Goal: Task Accomplishment & Management: Manage account settings

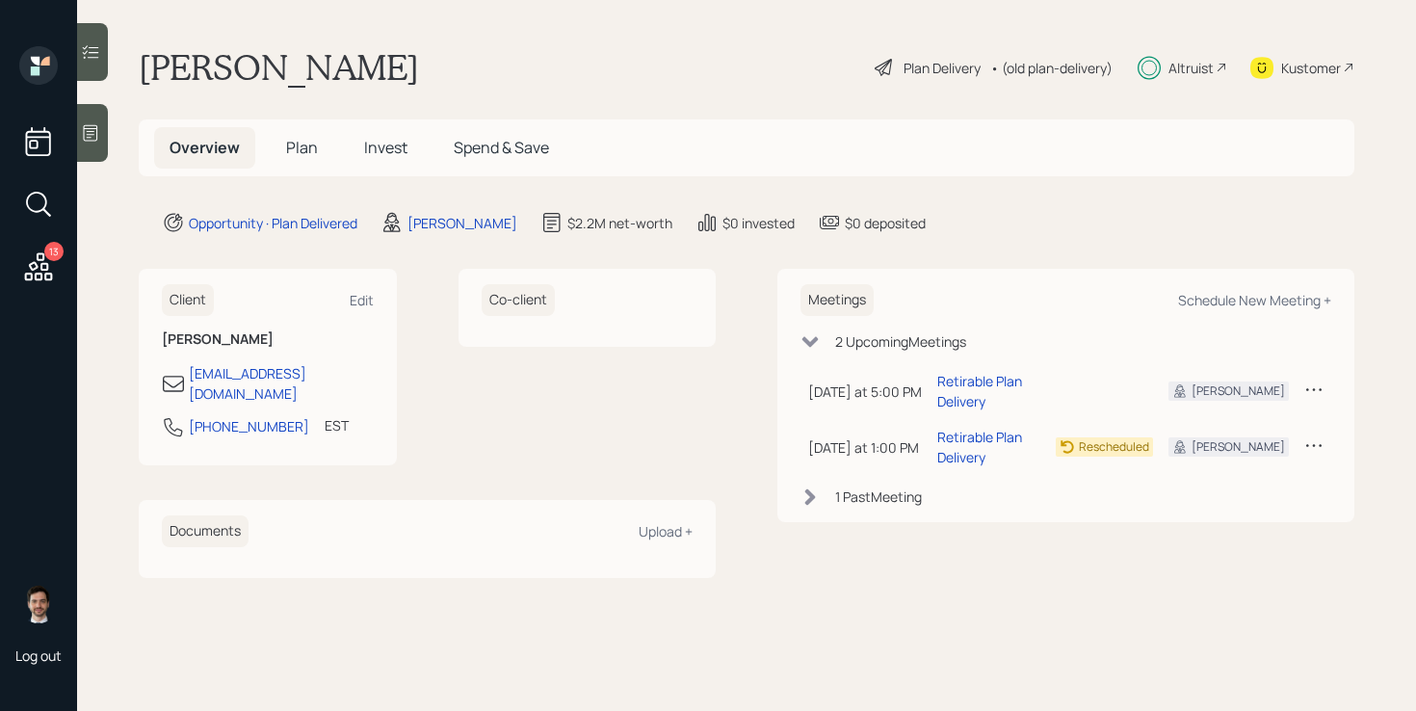
click at [370, 146] on span "Invest" at bounding box center [385, 147] width 43 height 21
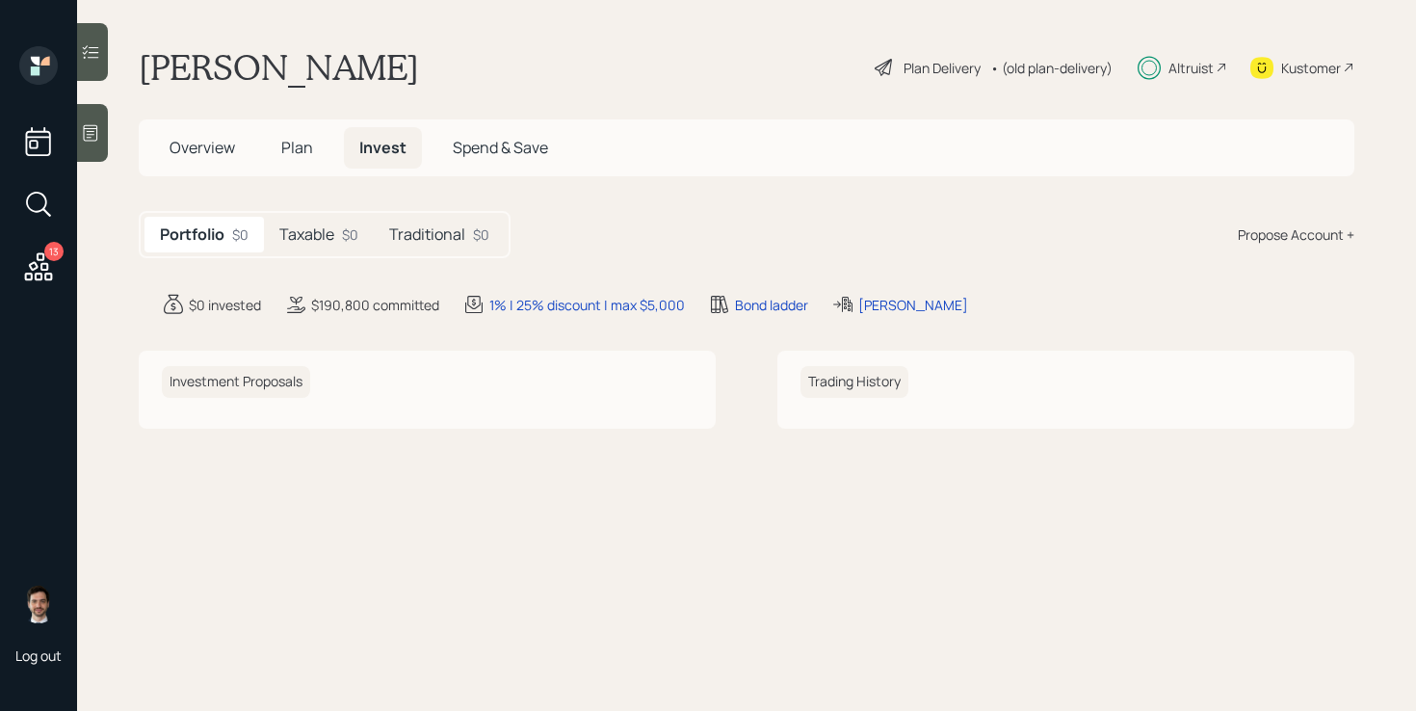
click at [307, 236] on h5 "Taxable" at bounding box center [306, 234] width 55 height 18
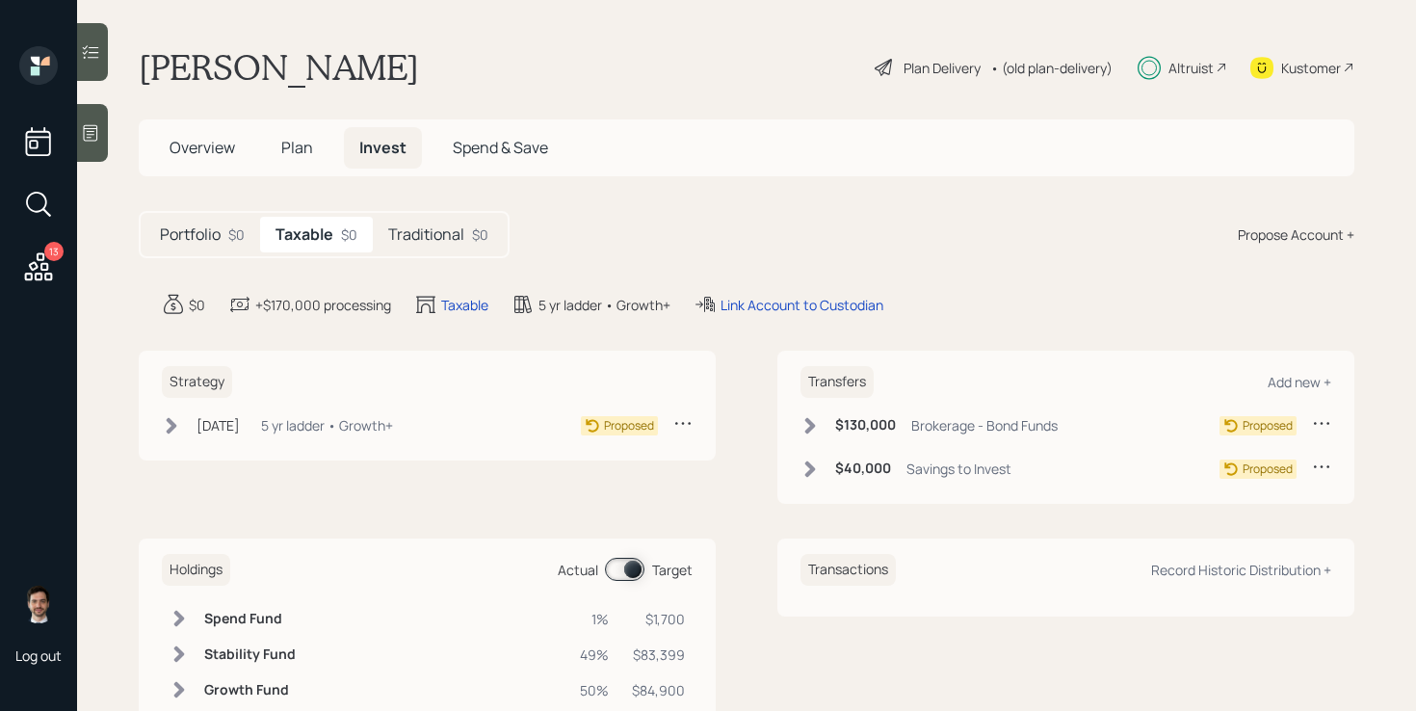
click at [424, 248] on div "Traditional $0" at bounding box center [438, 235] width 131 height 36
click at [865, 316] on div "Link Account to Custodian" at bounding box center [801, 304] width 190 height 23
click at [848, 301] on div "Link Account to Custodian" at bounding box center [814, 305] width 163 height 20
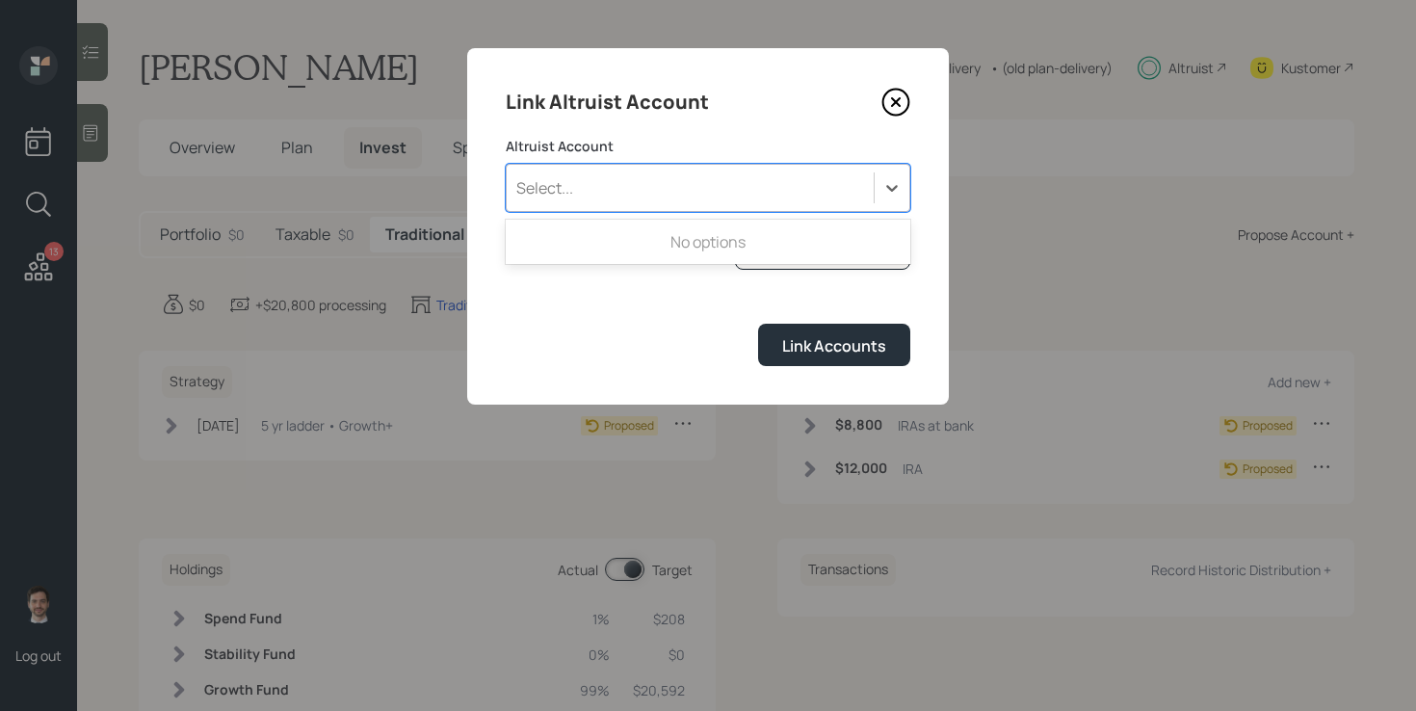
click at [752, 186] on div "Select..." at bounding box center [690, 187] width 367 height 33
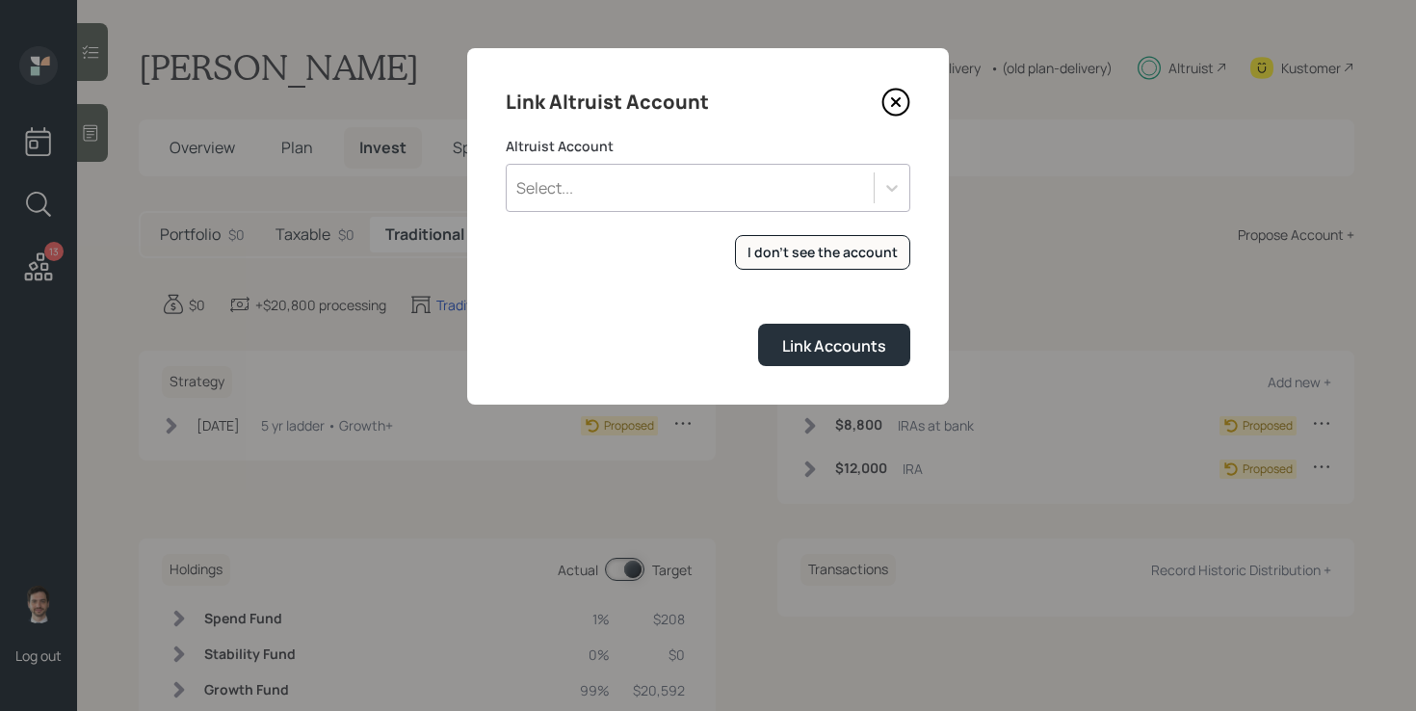
click at [681, 283] on form "Altruist Account Select... I don't see the account Altruist accounts are synced…" at bounding box center [708, 251] width 404 height 229
click at [821, 242] on button "I don't see the account" at bounding box center [822, 253] width 175 height 36
click at [661, 183] on div "Select..." at bounding box center [690, 187] width 367 height 33
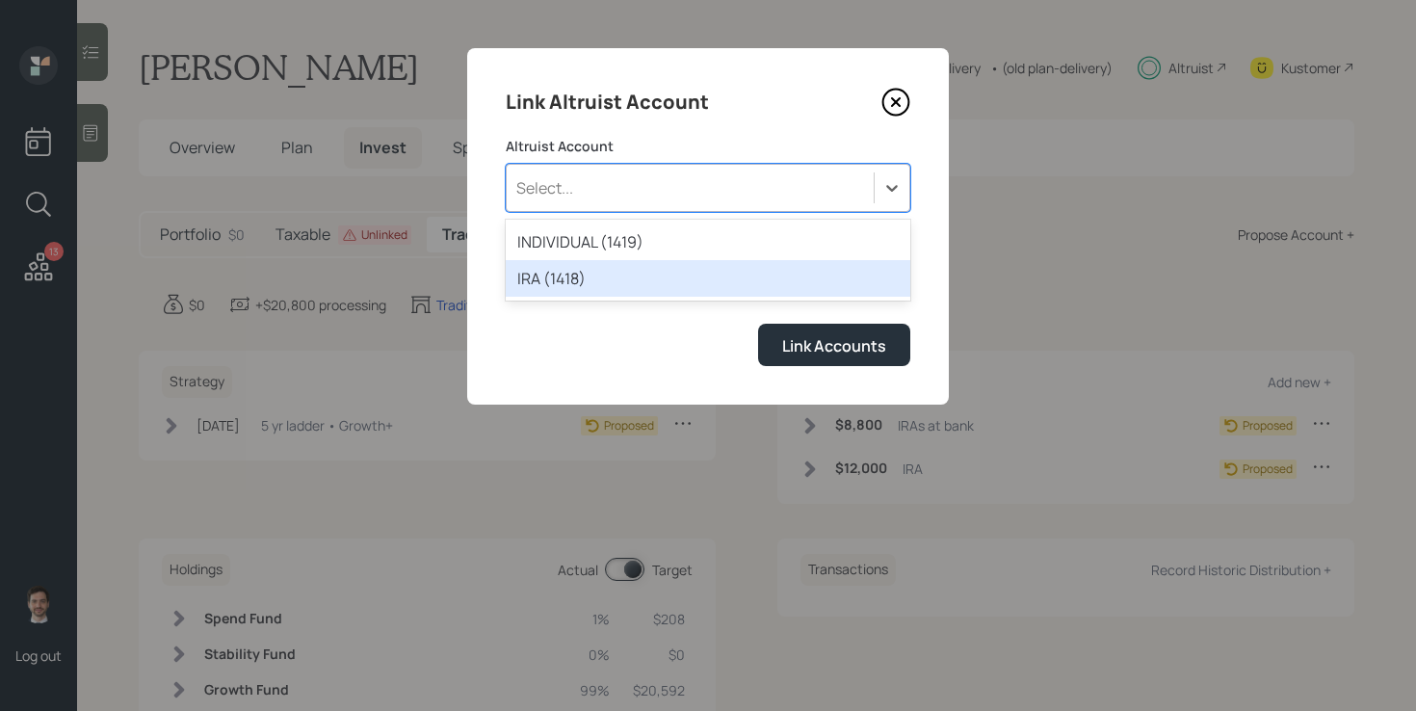
click at [611, 281] on div "IRA (1418)" at bounding box center [708, 278] width 404 height 37
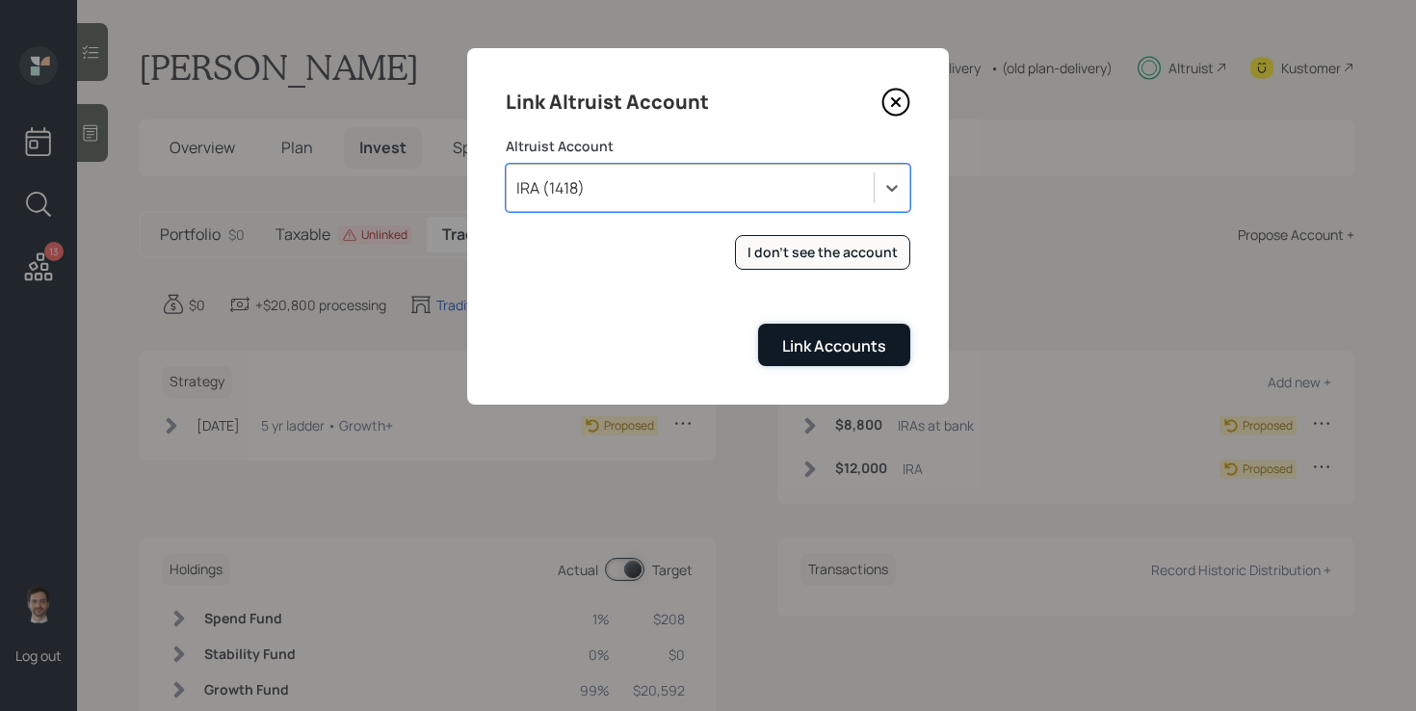
click at [786, 333] on button "Link Accounts" at bounding box center [834, 344] width 152 height 41
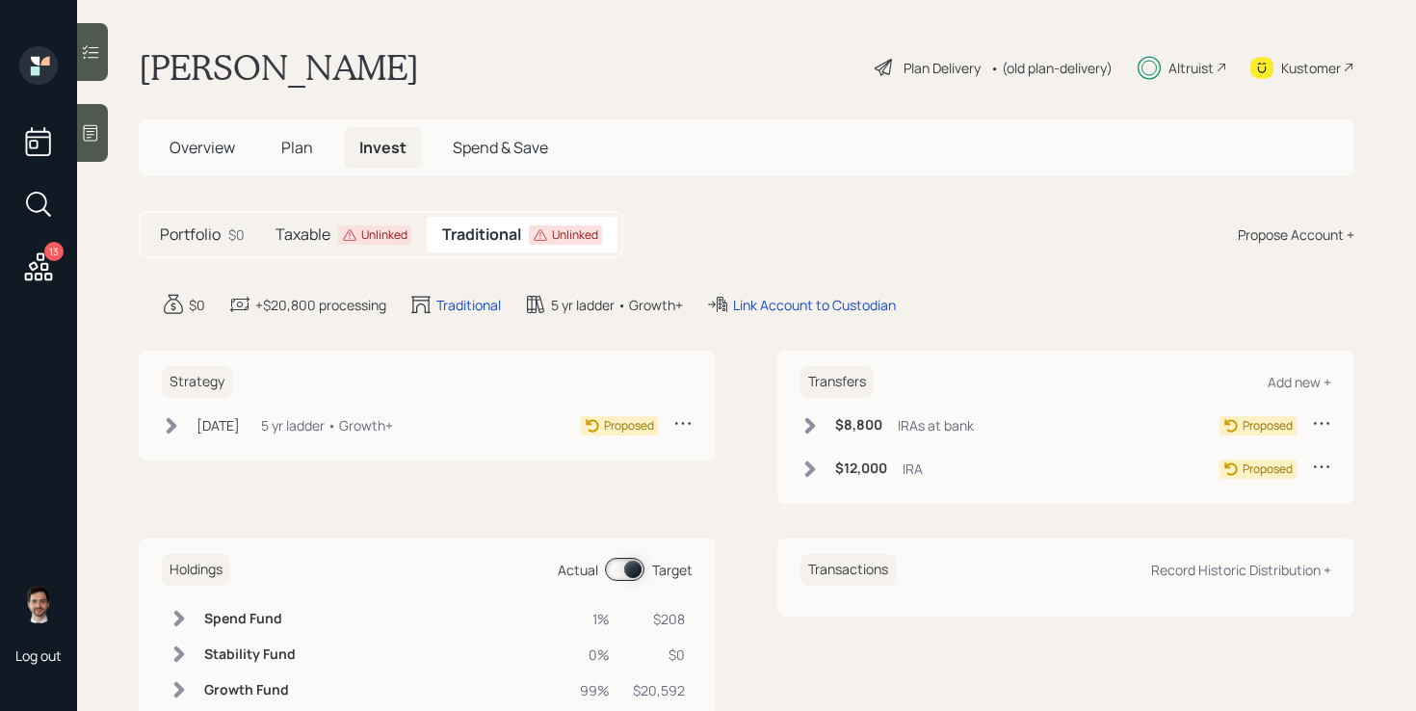
click at [305, 220] on div "Taxable Unlinked" at bounding box center [343, 235] width 167 height 36
click at [821, 300] on div "Link Account to Custodian" at bounding box center [801, 305] width 163 height 20
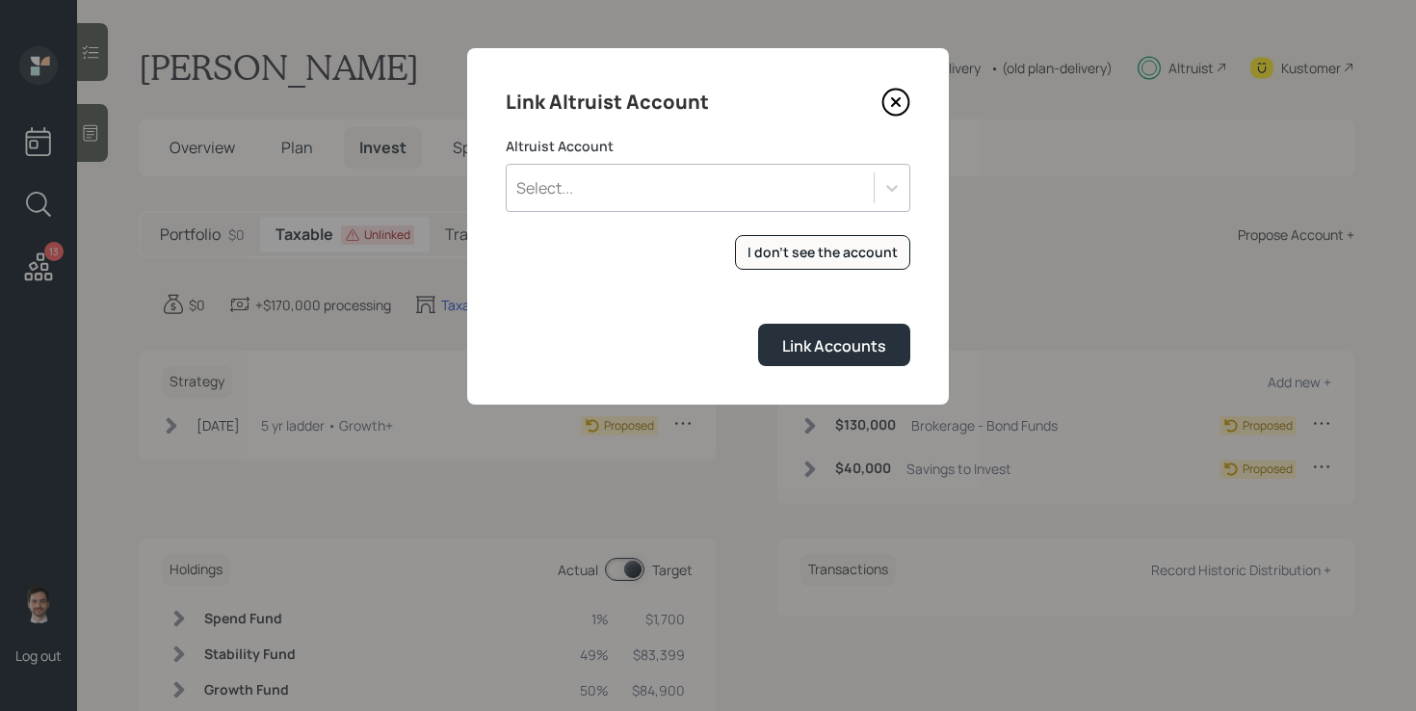
click at [754, 161] on div "Altruist Account Select..." at bounding box center [708, 174] width 404 height 75
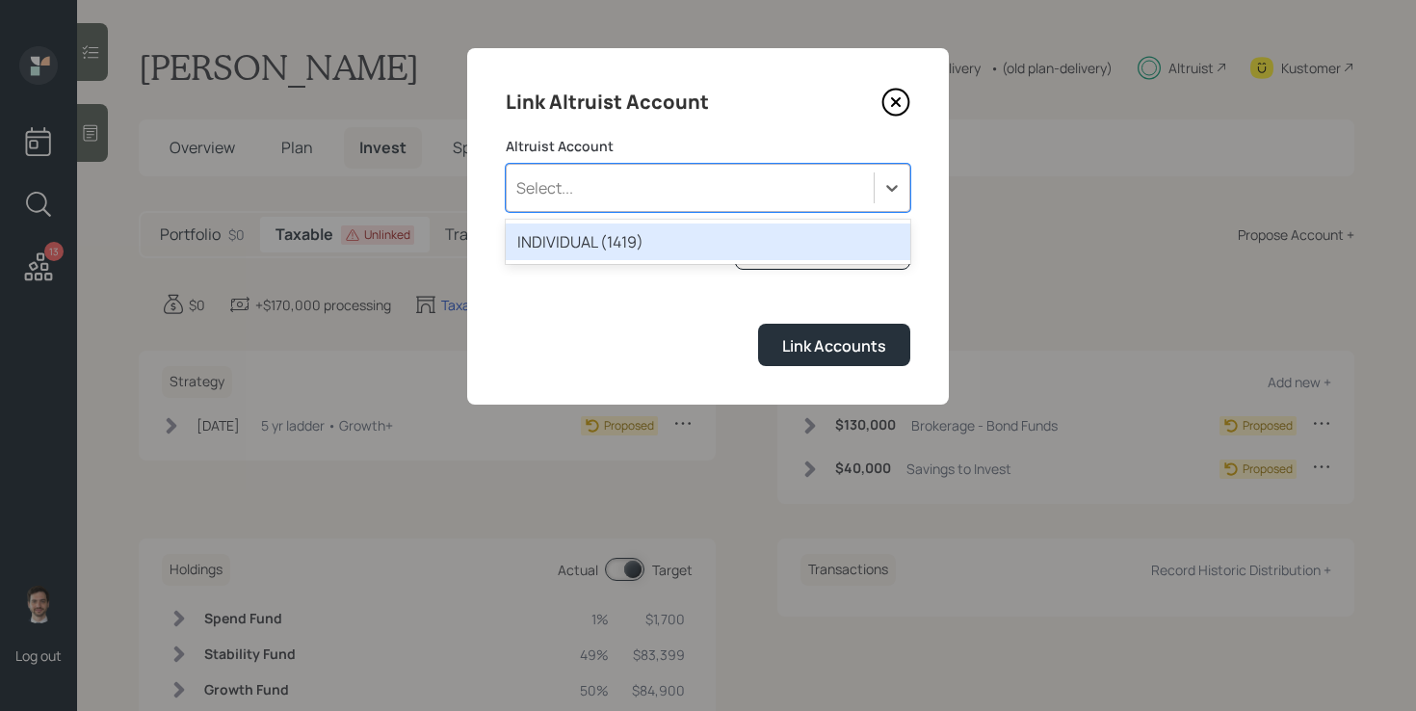
click at [737, 188] on div "Select..." at bounding box center [690, 187] width 367 height 33
click at [698, 260] on div "INDIVIDUAL (1419)" at bounding box center [708, 242] width 404 height 44
click at [705, 243] on div "INDIVIDUAL (1419)" at bounding box center [708, 241] width 404 height 37
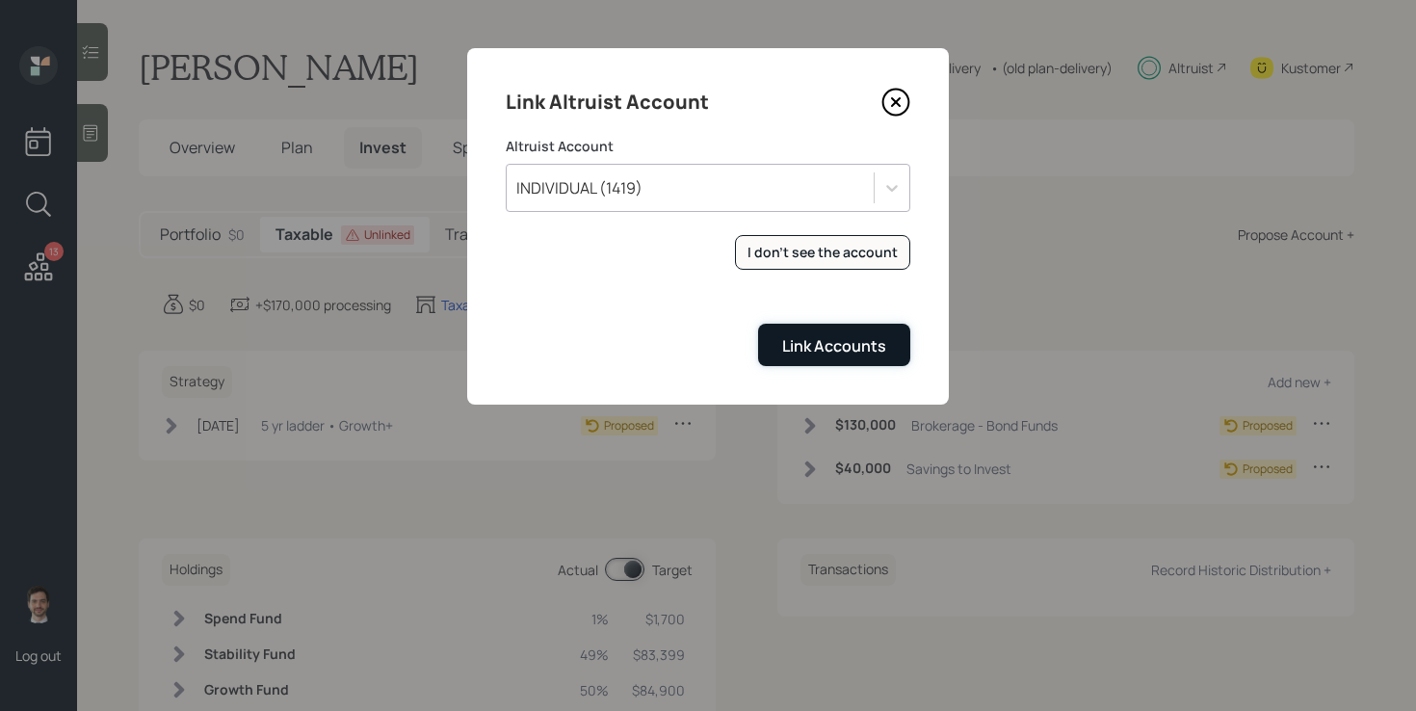
click at [812, 348] on div "Link Accounts" at bounding box center [834, 345] width 104 height 21
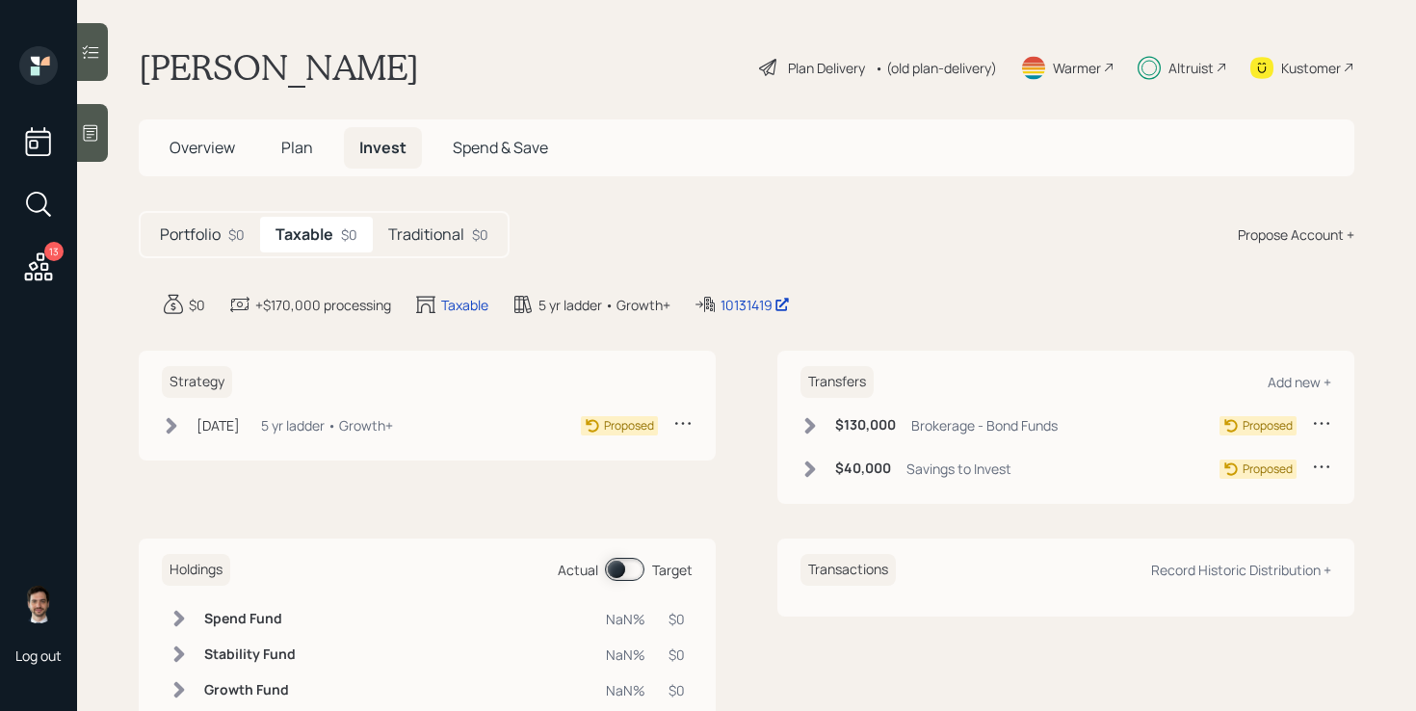
click at [171, 425] on icon at bounding box center [171, 425] width 19 height 19
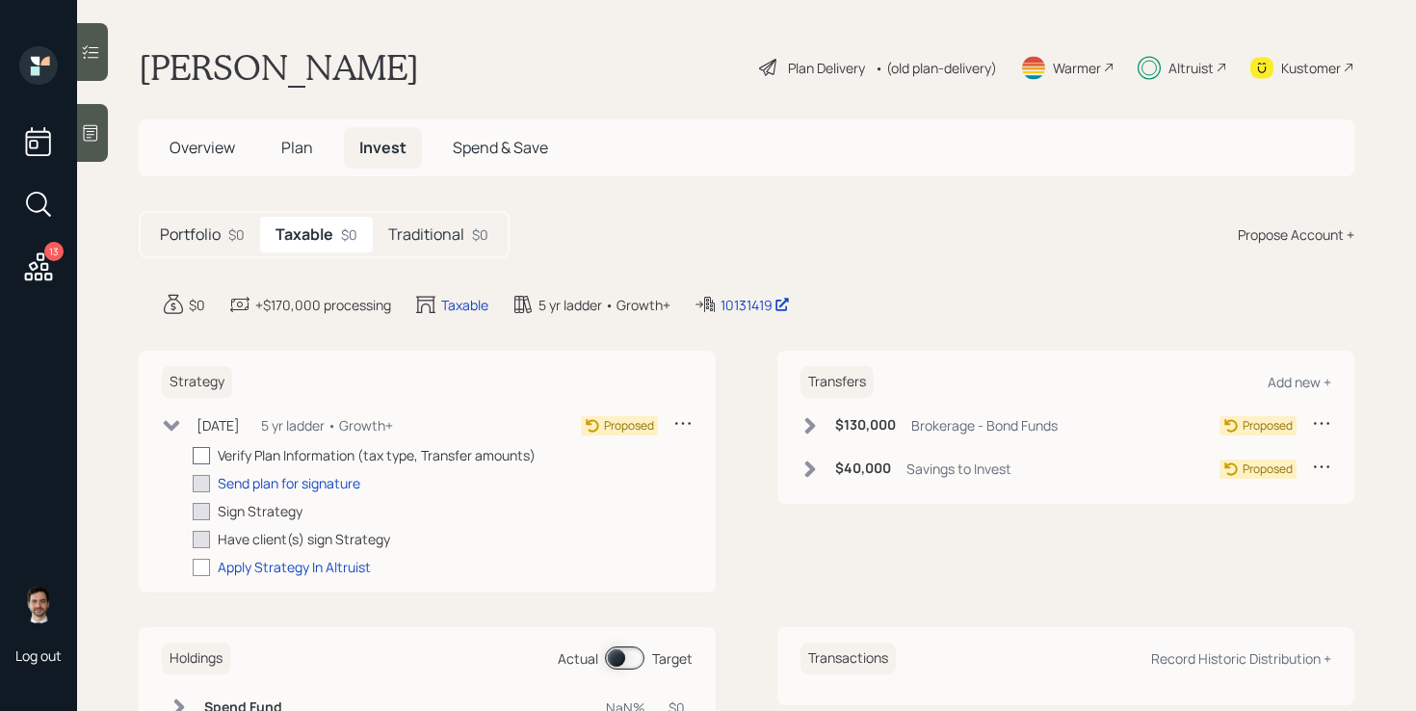
click at [204, 452] on div at bounding box center [201, 455] width 17 height 17
click at [193, 455] on input "checkbox" at bounding box center [192, 455] width 1 height 1
checkbox input "true"
click at [460, 234] on h5 "Traditional" at bounding box center [426, 234] width 76 height 18
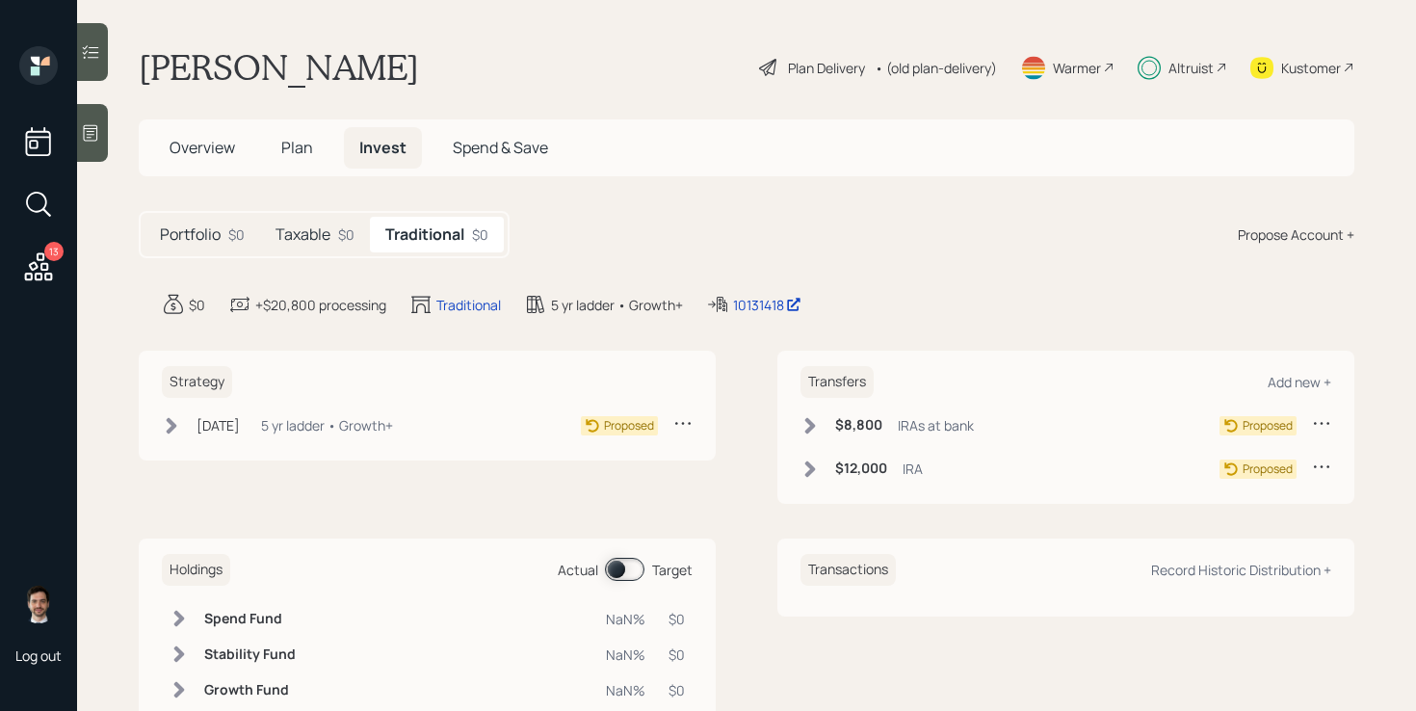
click at [175, 420] on icon at bounding box center [171, 425] width 19 height 19
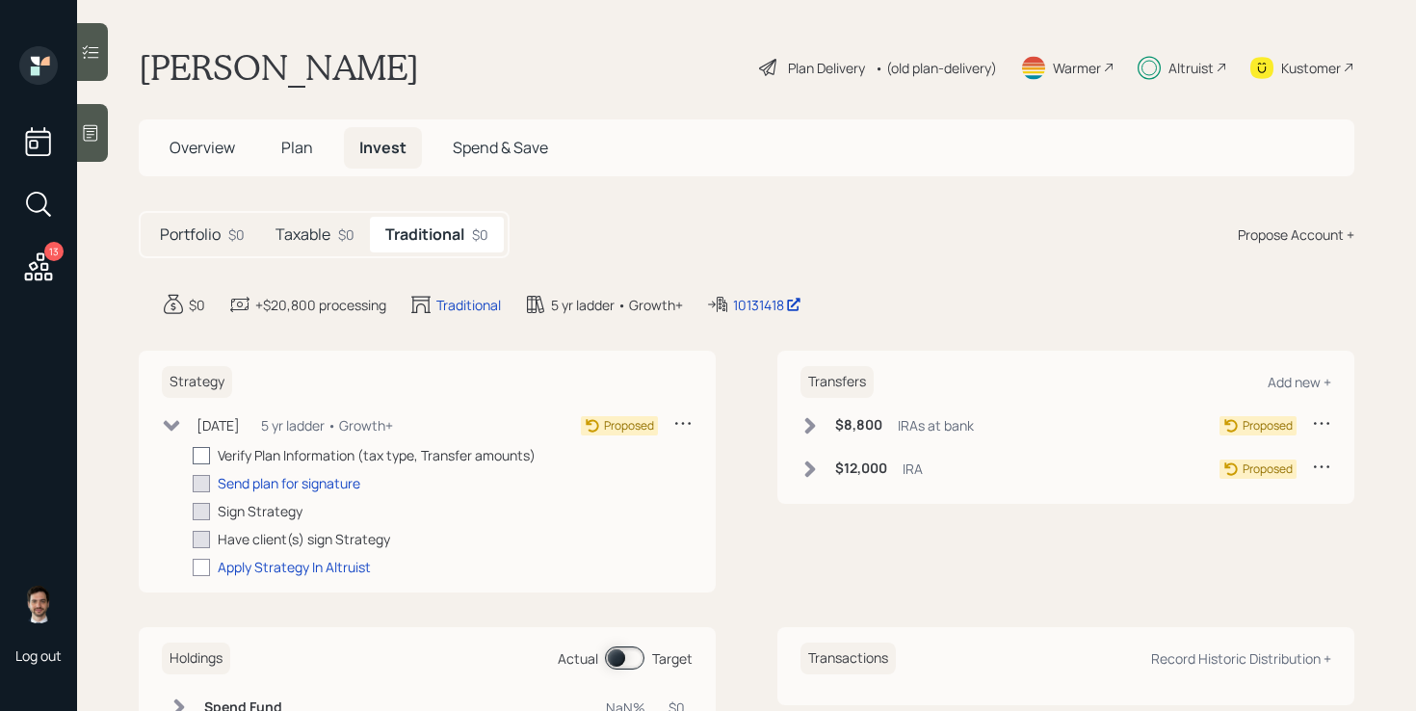
click at [205, 455] on div at bounding box center [201, 455] width 17 height 17
click at [193, 455] on input "checkbox" at bounding box center [192, 455] width 1 height 1
checkbox input "true"
click at [807, 429] on icon at bounding box center [810, 425] width 11 height 16
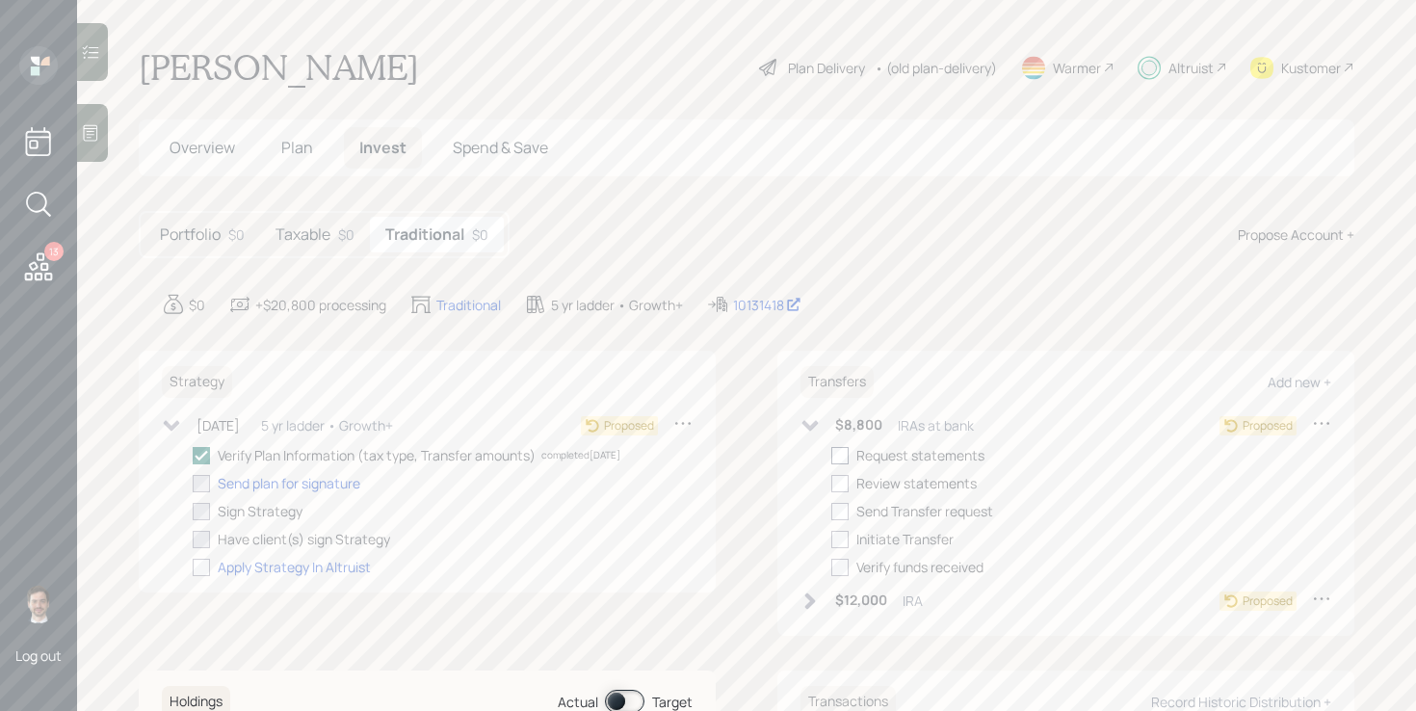
click at [839, 457] on div at bounding box center [839, 455] width 17 height 17
click at [831, 456] on input "checkbox" at bounding box center [830, 455] width 1 height 1
checkbox input "true"
click at [839, 487] on div at bounding box center [839, 483] width 17 height 17
click at [831, 483] on input "checkbox" at bounding box center [830, 482] width 1 height 1
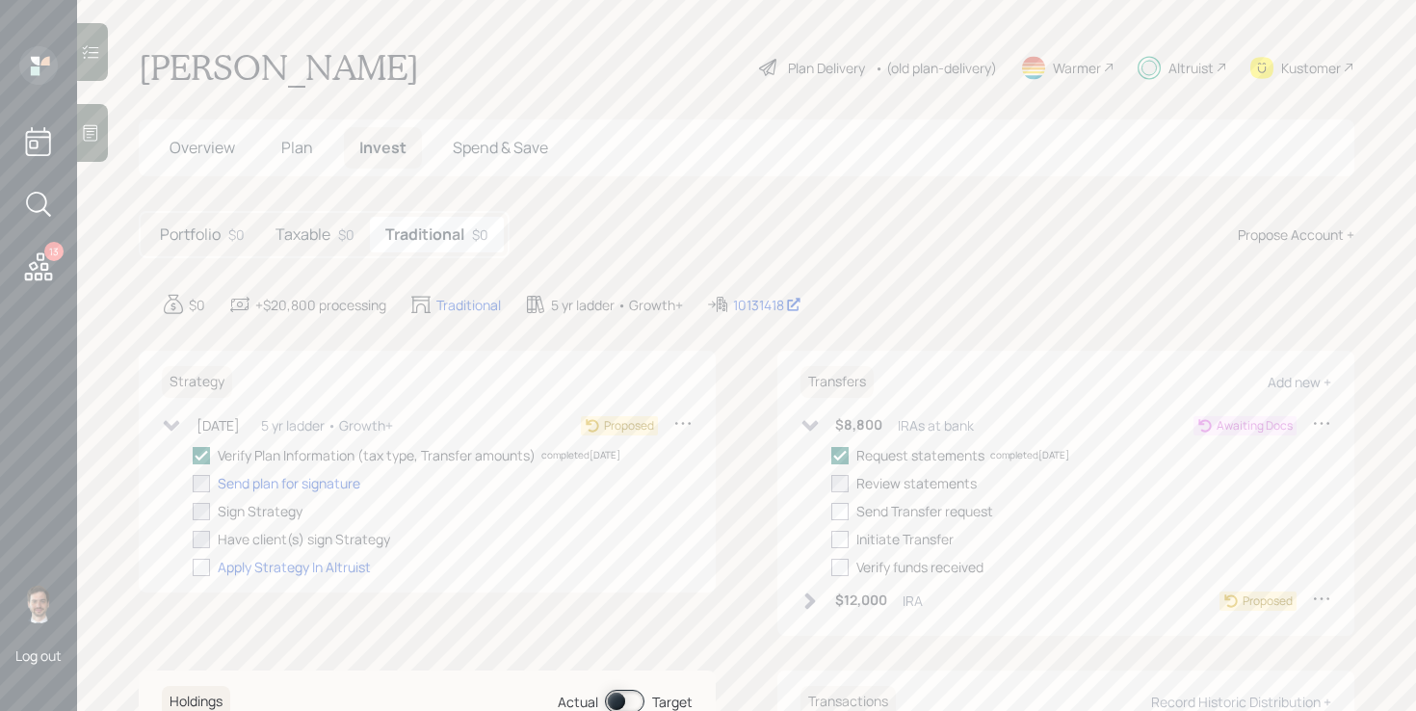
checkbox input "true"
click at [808, 420] on icon at bounding box center [809, 425] width 19 height 19
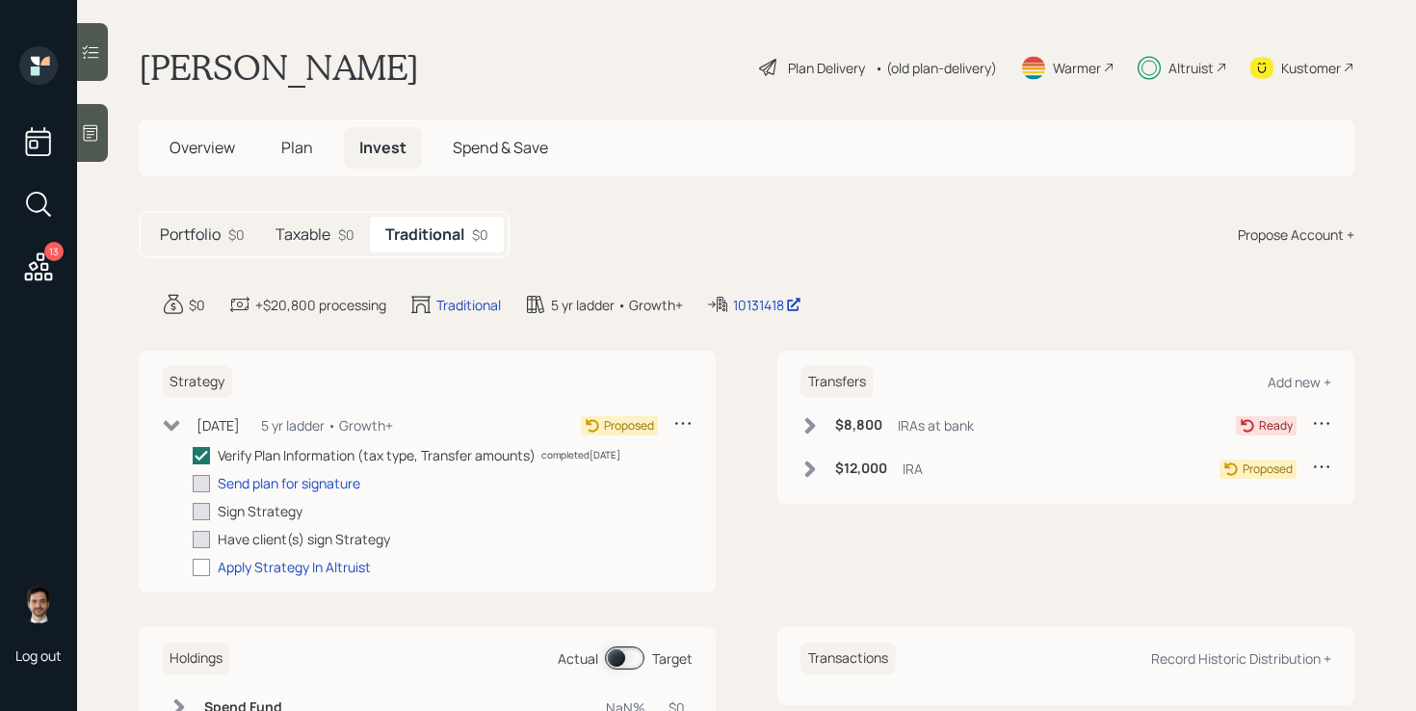
click at [808, 467] on icon at bounding box center [809, 468] width 19 height 19
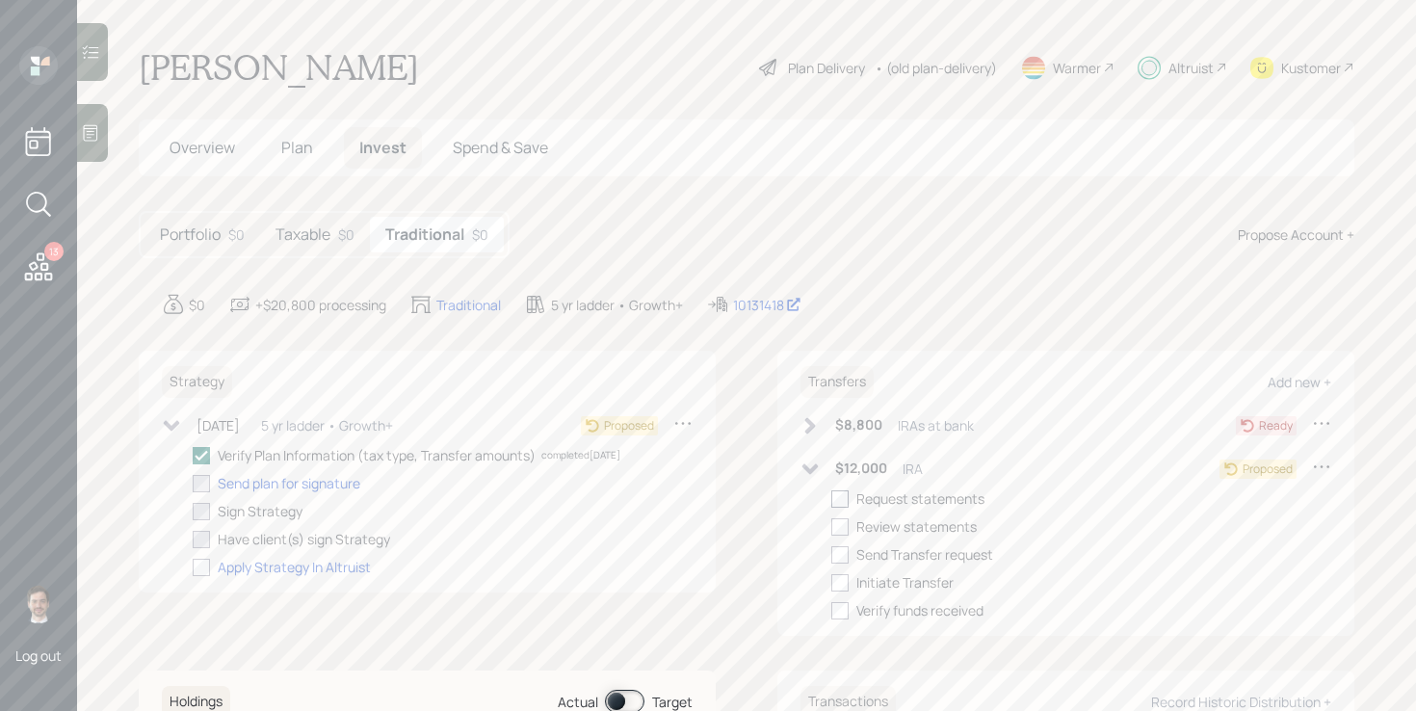
click at [840, 500] on div at bounding box center [839, 498] width 17 height 17
click at [831, 499] on input "checkbox" at bounding box center [830, 498] width 1 height 1
checkbox input "true"
click at [842, 530] on div at bounding box center [839, 526] width 17 height 17
click at [831, 527] on input "checkbox" at bounding box center [830, 526] width 1 height 1
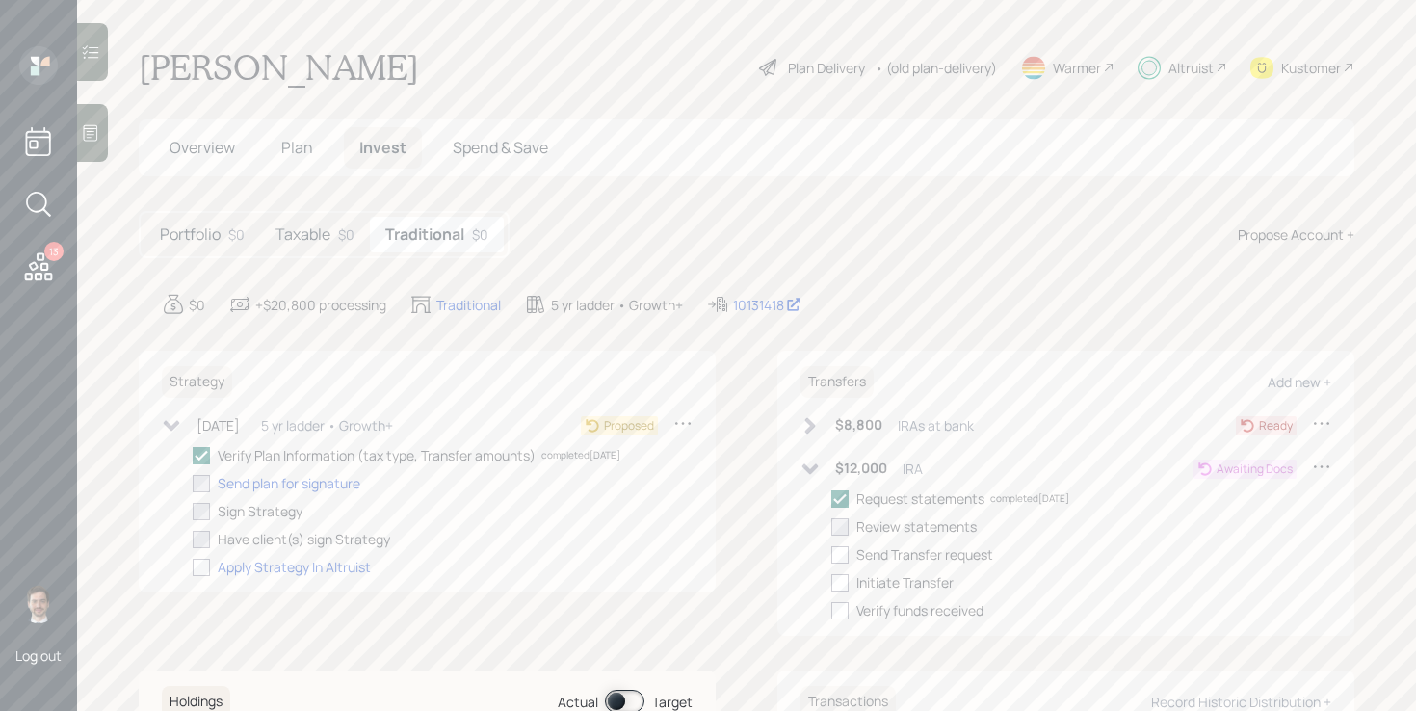
checkbox input "true"
click at [809, 464] on icon at bounding box center [809, 468] width 19 height 19
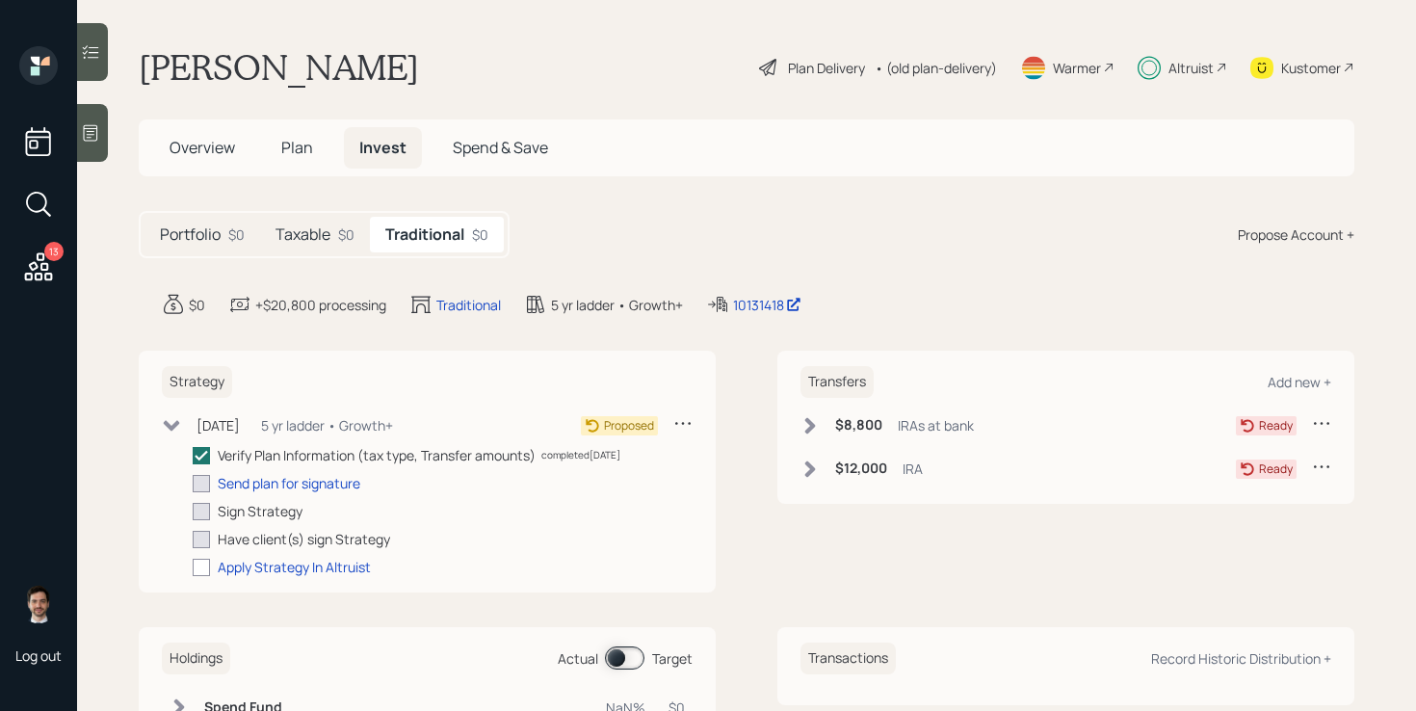
click at [300, 232] on h5 "Taxable" at bounding box center [302, 234] width 55 height 18
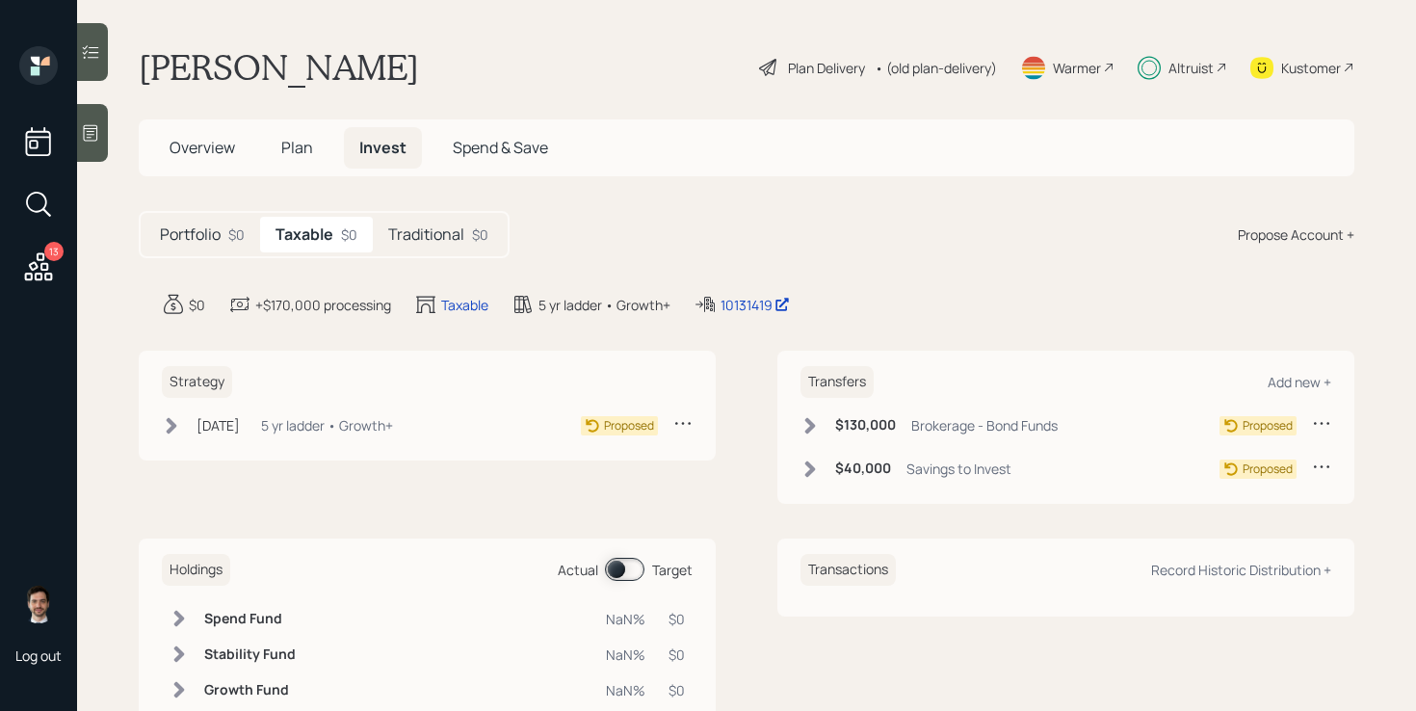
click at [803, 464] on icon at bounding box center [809, 468] width 19 height 19
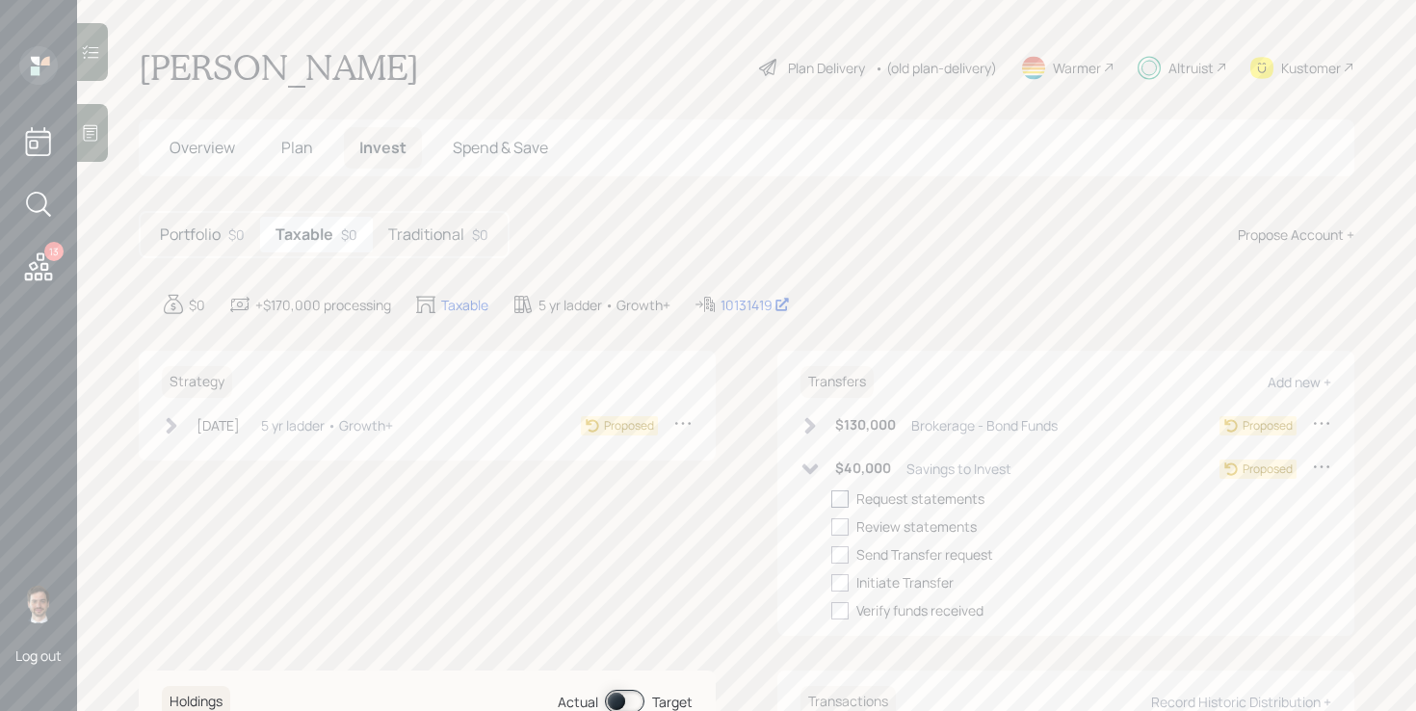
click at [838, 501] on div at bounding box center [839, 498] width 17 height 17
click at [831, 499] on input "checkbox" at bounding box center [830, 498] width 1 height 1
checkbox input "true"
click at [834, 526] on div at bounding box center [839, 526] width 17 height 17
click at [831, 526] on input "checkbox" at bounding box center [830, 526] width 1 height 1
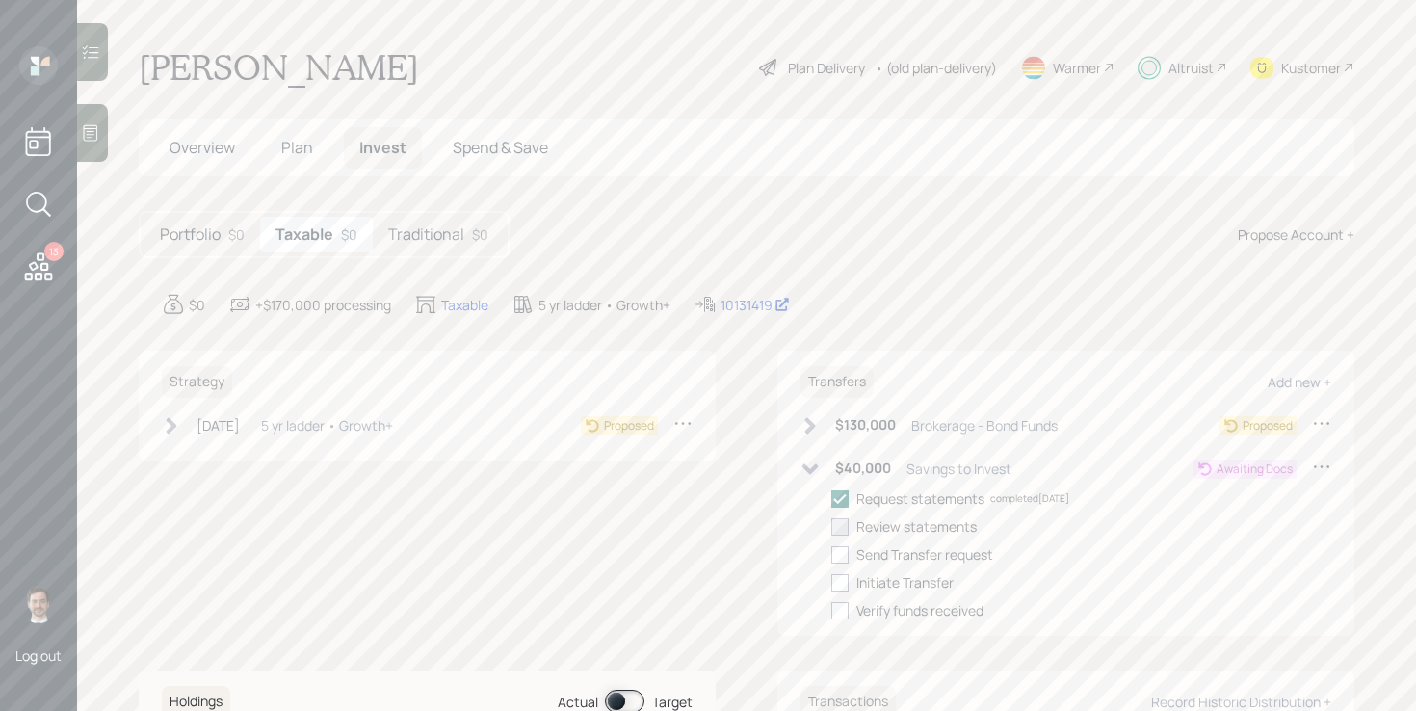
checkbox input "true"
click at [814, 466] on icon at bounding box center [810, 468] width 16 height 11
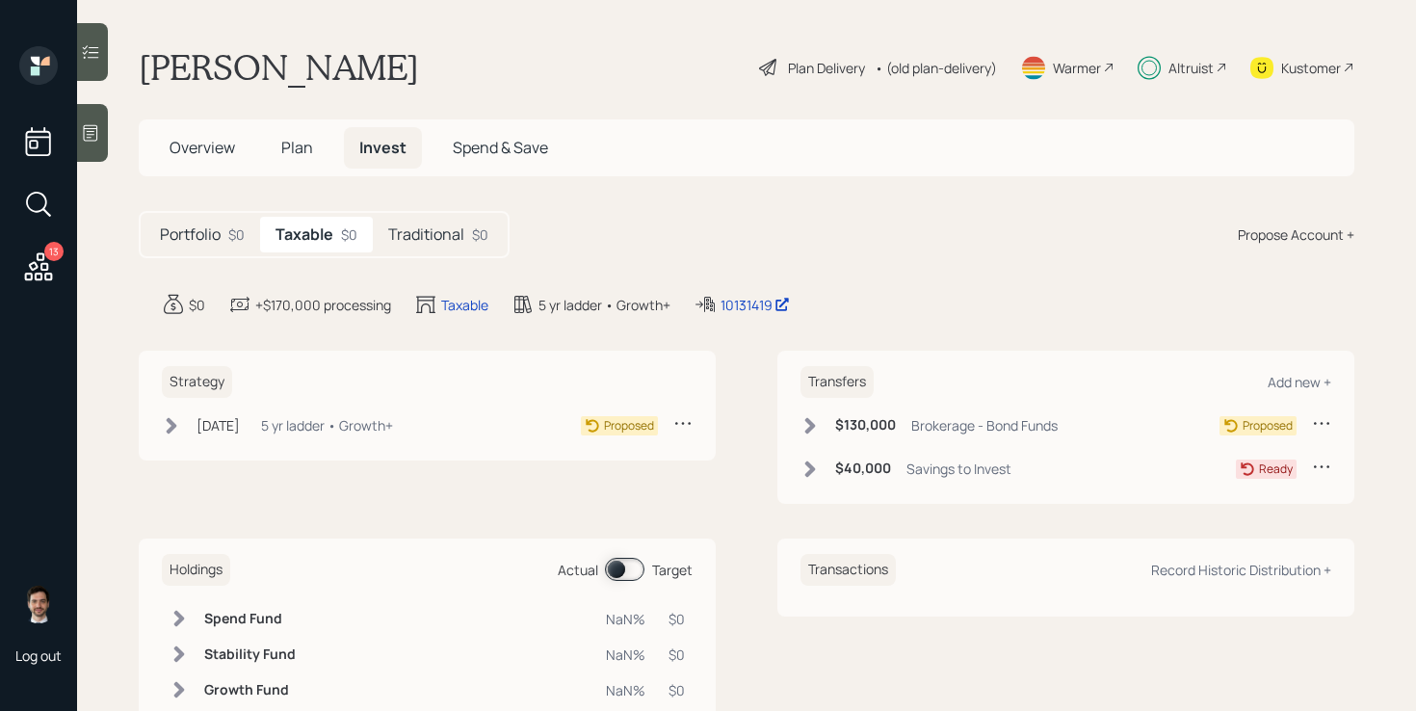
click at [813, 414] on div "$130,000 Brokerage - Bond Funds" at bounding box center [928, 425] width 257 height 24
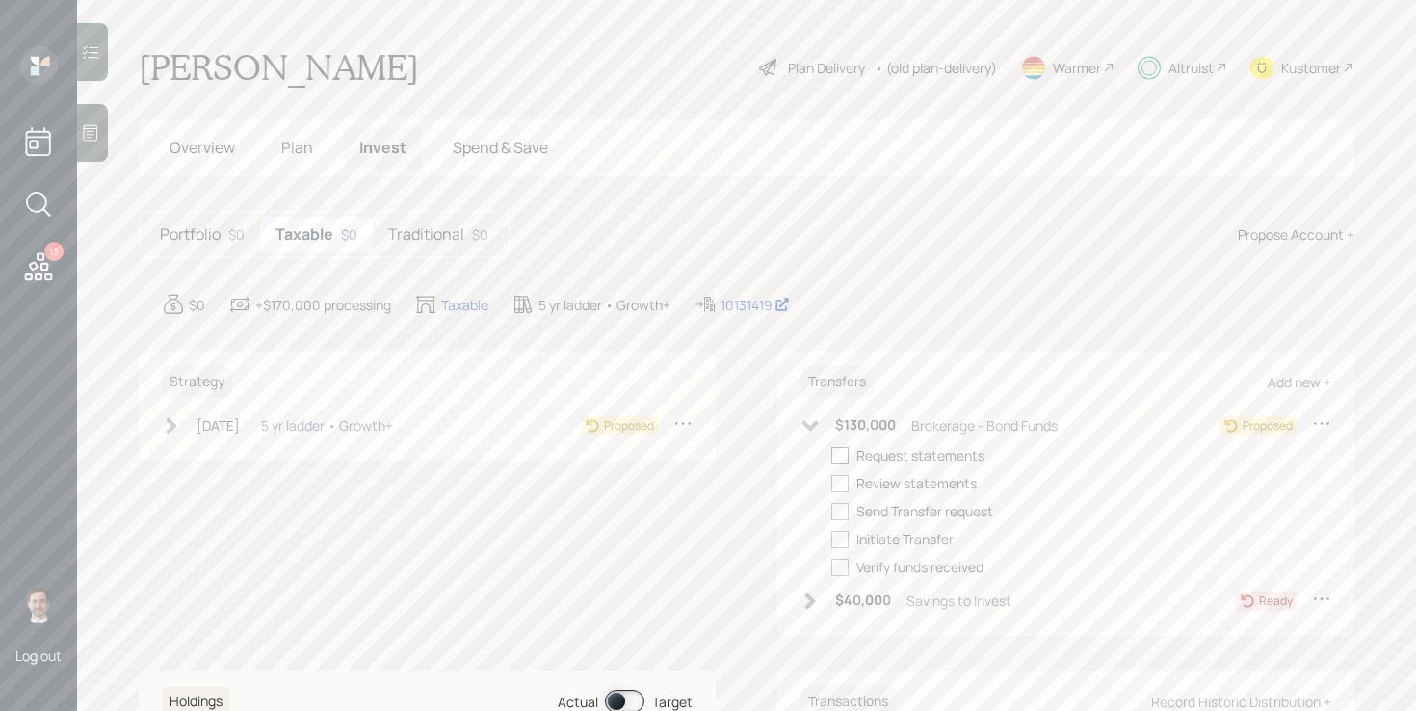
click at [838, 454] on div at bounding box center [839, 455] width 17 height 17
click at [831, 455] on input "checkbox" at bounding box center [830, 455] width 1 height 1
checkbox input "true"
click at [839, 478] on div at bounding box center [839, 483] width 17 height 17
click at [831, 482] on input "checkbox" at bounding box center [830, 482] width 1 height 1
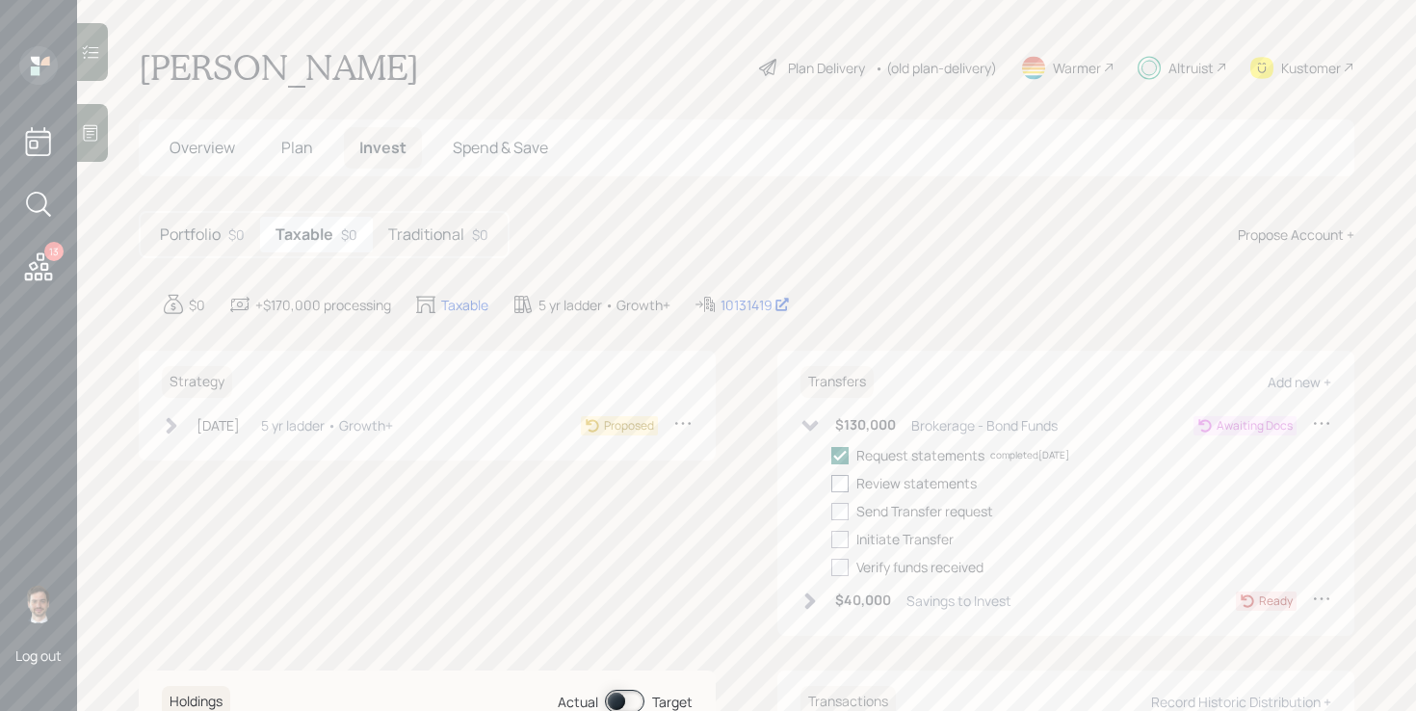
checkbox input "true"
click at [818, 425] on icon at bounding box center [809, 425] width 19 height 19
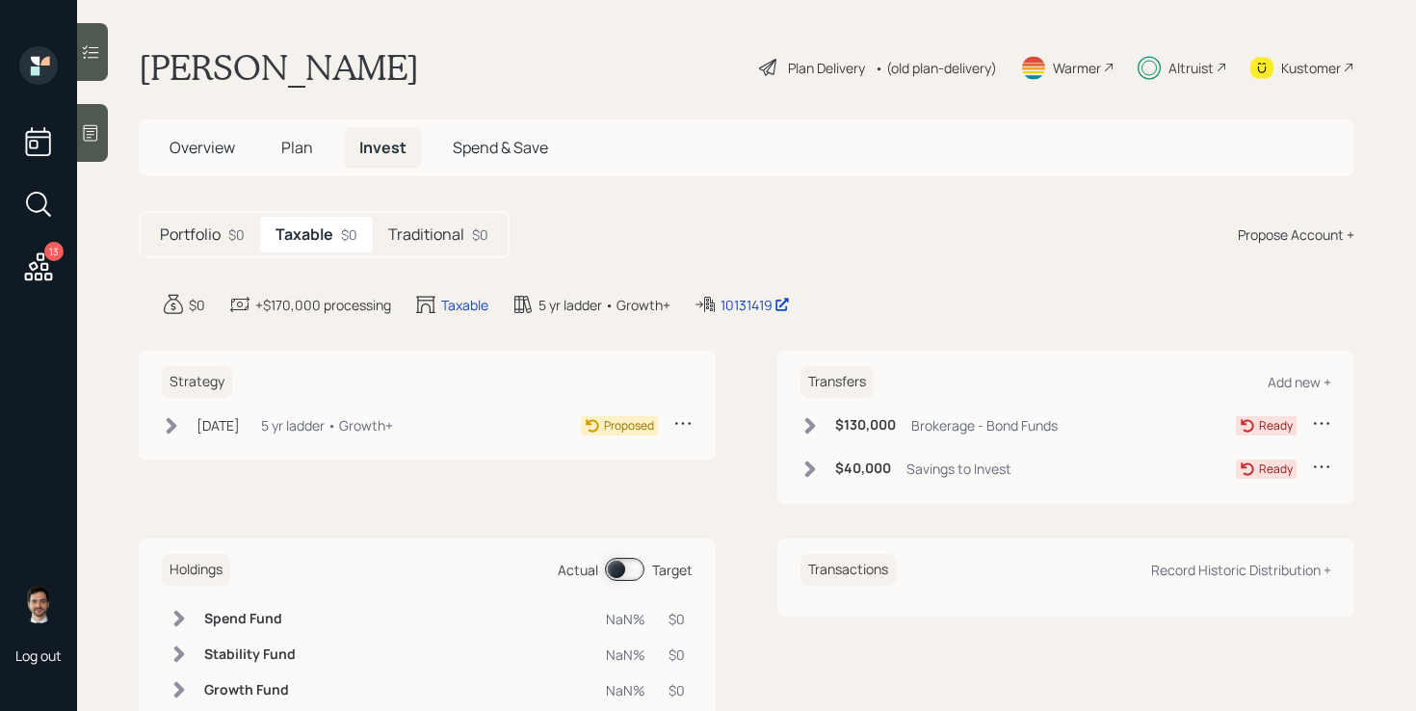
click at [449, 234] on h5 "Traditional" at bounding box center [426, 234] width 76 height 18
click at [325, 234] on h5 "Taxable" at bounding box center [302, 234] width 55 height 18
